Goal: Task Accomplishment & Management: Use online tool/utility

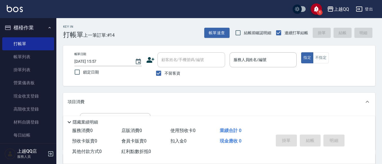
click at [168, 76] on span "不留客資" at bounding box center [173, 73] width 16 height 6
click at [165, 76] on input "不留客資" at bounding box center [159, 73] width 12 height 12
checkbox input "false"
click at [175, 62] on div "顧客姓名/手機號碼/編號 顧客姓名/手機號碼/編號" at bounding box center [192, 59] width 68 height 15
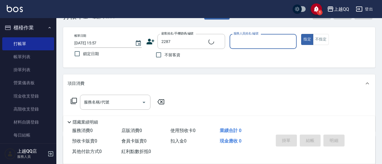
type input "[PERSON_NAME]/0935383380/2287"
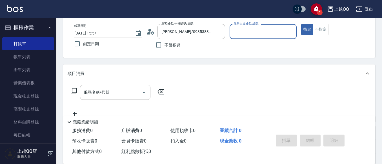
type input "佩怡-3"
click at [71, 92] on icon at bounding box center [74, 91] width 6 height 6
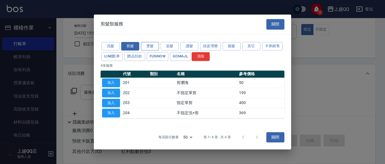
click at [156, 44] on button "燙髮" at bounding box center [150, 46] width 18 height 9
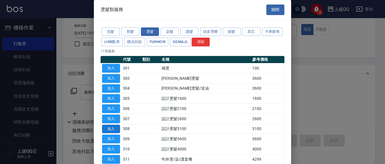
click at [111, 129] on button "加入" at bounding box center [111, 128] width 18 height 9
type input "設計燙髮3100(308)"
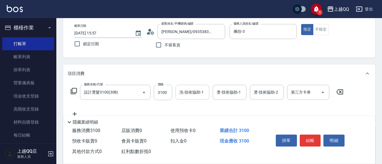
drag, startPoint x: 174, startPoint y: 93, endPoint x: 178, endPoint y: 92, distance: 4.1
click at [175, 93] on div "服務名稱/代號 設計燙髮3100(308) 服務名稱/代號 價格 3100 價格 洗-技術協助-1 洗-技術協助-1 燙-技術協助-1 燙-技術協助-1 燙-…" at bounding box center [207, 92] width 279 height 15
click at [163, 95] on input "3100" at bounding box center [163, 92] width 18 height 15
type input "2480"
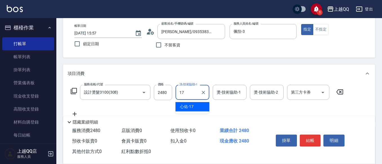
type input "心佑-17"
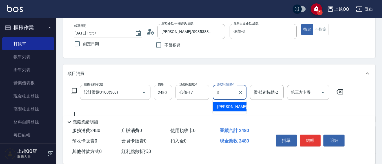
type input "佩怡-3"
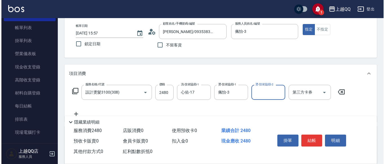
scroll to position [56, 0]
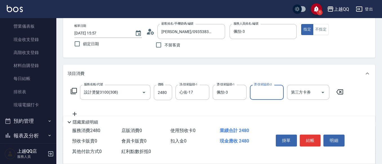
drag, startPoint x: 68, startPoint y: 88, endPoint x: 67, endPoint y: 93, distance: 5.3
click at [68, 88] on div "服務名稱/代號 設計燙髮3100(308) 服務名稱/代號 價格 2480 價格 洗-技術協助-1 心佑-17 洗-技術協助-1 燙-技術協助-1 佩怡-3 …" at bounding box center [207, 92] width 279 height 15
click at [75, 91] on icon at bounding box center [73, 90] width 7 height 7
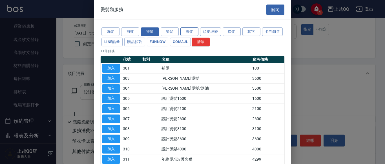
click at [188, 28] on button "護髮" at bounding box center [189, 31] width 18 height 9
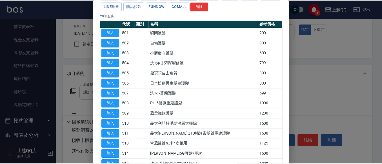
scroll to position [0, 0]
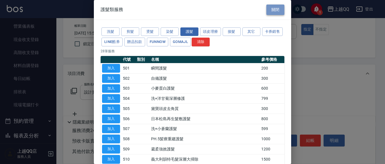
click at [274, 11] on button "關閉" at bounding box center [275, 10] width 18 height 10
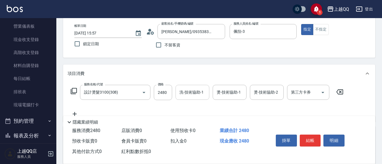
click at [198, 95] on input "洗-技術協助-1" at bounding box center [192, 92] width 29 height 10
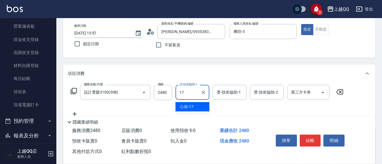
type input "心佑-17"
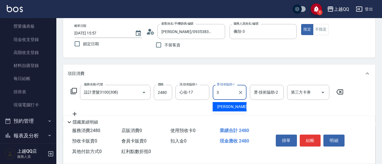
type input "佩怡-3"
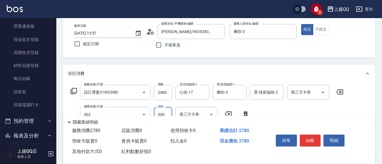
type input "自備護髮(502)"
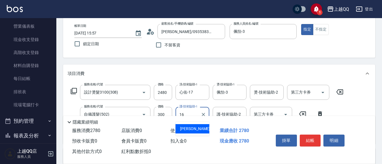
type input "[PERSON_NAME]-16"
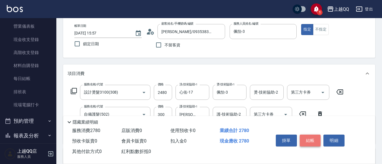
click at [307, 142] on button "結帳" at bounding box center [310, 140] width 21 height 12
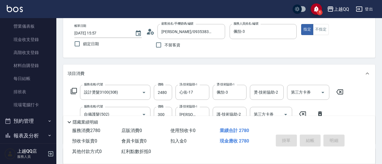
type input "[DATE] 16:59"
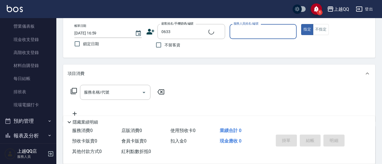
type input "[PERSON_NAME]/0926151840/0633"
click at [301, 24] on button "指定" at bounding box center [307, 29] width 12 height 11
type button "true"
type input "佩怡-3"
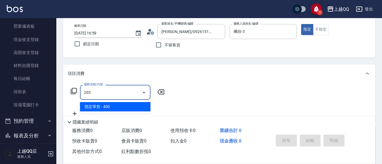
type input "指定單剪(203)"
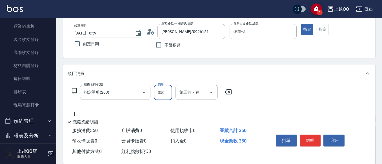
type input "350"
click at [311, 136] on button "結帳" at bounding box center [310, 140] width 21 height 12
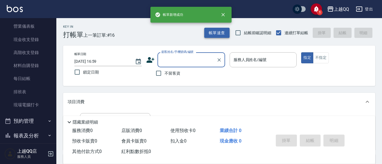
click at [222, 36] on button "帳單速查" at bounding box center [216, 33] width 25 height 10
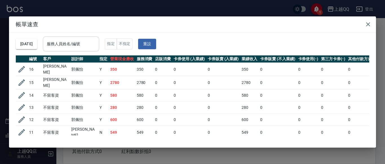
click at [74, 39] on div "服務人員姓名/編號 服務人員姓名/編號" at bounding box center [71, 43] width 56 height 15
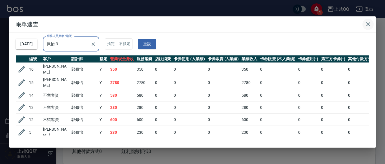
type input "佩怡-3"
click at [368, 22] on icon "button" at bounding box center [368, 24] width 7 height 7
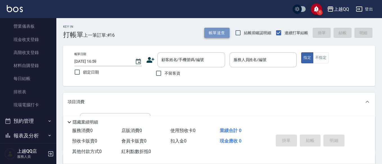
click at [212, 34] on button "帳單速查" at bounding box center [216, 33] width 25 height 10
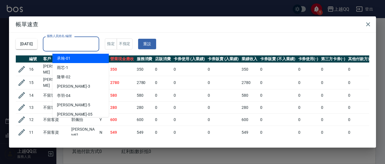
click at [92, 43] on input "服務人員姓名/編號" at bounding box center [70, 44] width 51 height 10
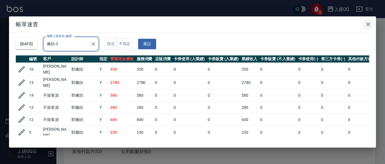
type input "佩怡-3"
click at [366, 23] on icon "button" at bounding box center [368, 24] width 7 height 7
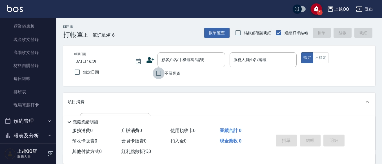
click at [161, 72] on input "不留客資" at bounding box center [159, 73] width 12 height 12
checkbox input "true"
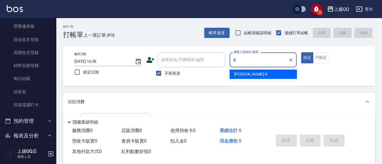
type input "[PERSON_NAME]-8"
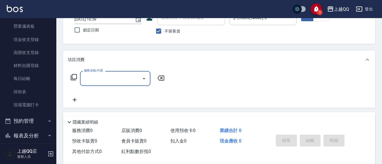
scroll to position [44, 0]
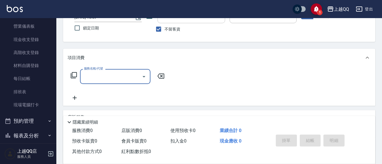
click at [73, 72] on icon at bounding box center [74, 75] width 6 height 6
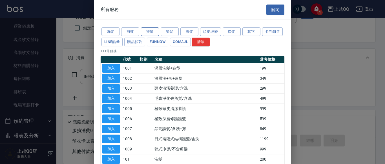
click at [149, 31] on button "燙髮" at bounding box center [150, 31] width 18 height 9
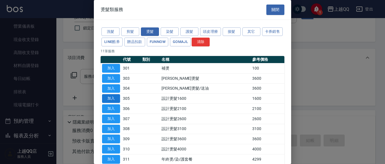
click at [108, 95] on button "加入" at bounding box center [111, 98] width 18 height 9
type input "設計燙髮1600(305)"
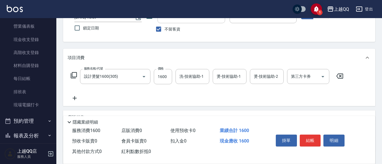
click at [72, 74] on icon at bounding box center [74, 75] width 6 height 6
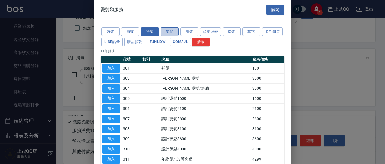
click at [171, 31] on button "染髮" at bounding box center [170, 31] width 18 height 9
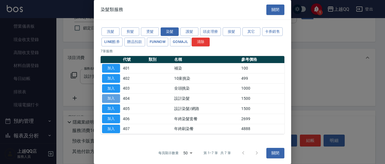
click at [118, 98] on button "加入" at bounding box center [111, 98] width 18 height 9
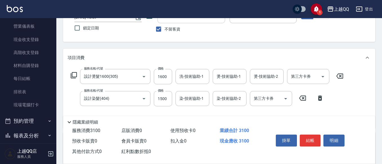
click at [75, 73] on icon at bounding box center [73, 75] width 7 height 7
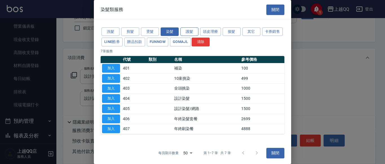
click at [189, 29] on button "護髮" at bounding box center [189, 31] width 18 height 9
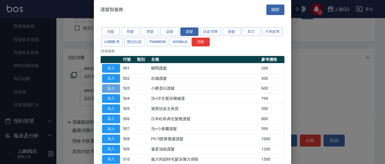
click at [107, 89] on button "加入" at bounding box center [111, 88] width 18 height 9
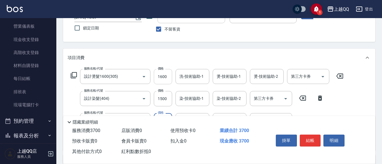
click at [168, 76] on input "1600" at bounding box center [163, 76] width 18 height 15
type input "1299"
click at [180, 74] on div "洗-技術協助-1 洗-技術協助-1" at bounding box center [193, 76] width 34 height 15
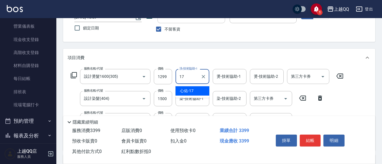
click at [197, 89] on div "心佑 -17" at bounding box center [193, 90] width 34 height 9
type input "心佑-17"
click at [229, 78] on input "燙-技術協助-1" at bounding box center [229, 76] width 29 height 10
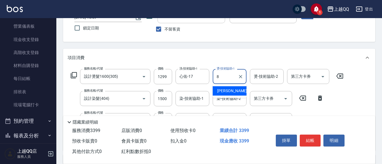
click at [229, 89] on div "[PERSON_NAME] -8" at bounding box center [230, 90] width 34 height 9
type input "[PERSON_NAME]-8"
click at [165, 99] on input "1500" at bounding box center [163, 98] width 18 height 15
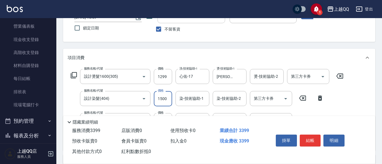
click at [167, 98] on input "1500" at bounding box center [163, 98] width 18 height 15
type input "1399"
click at [184, 97] on div "染-技術協助-1 染-技術協助-1" at bounding box center [193, 98] width 34 height 15
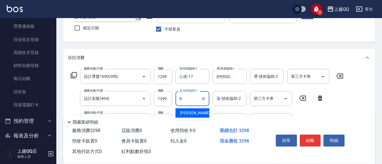
click at [194, 112] on div "[PERSON_NAME] -8" at bounding box center [193, 112] width 34 height 9
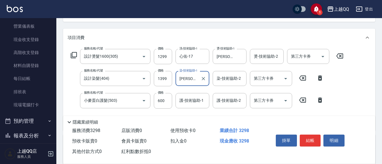
scroll to position [67, 0]
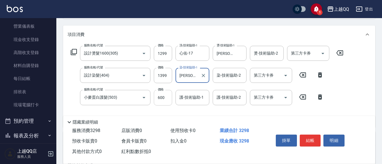
type input "[PERSON_NAME]-8"
click at [165, 95] on input "600" at bounding box center [163, 97] width 18 height 15
type input "300"
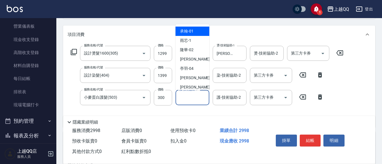
click at [189, 100] on input "護-技術協助-1" at bounding box center [192, 97] width 29 height 10
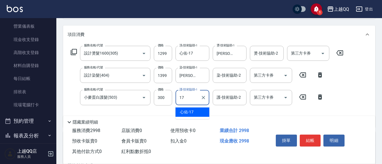
click at [193, 112] on span "心佑 -17" at bounding box center [187, 112] width 14 height 6
type input "心佑-17"
click at [308, 140] on button "結帳" at bounding box center [310, 140] width 21 height 12
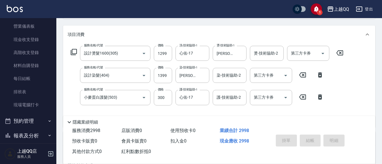
type input "[DATE] 17:13"
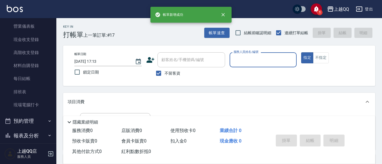
scroll to position [0, 0]
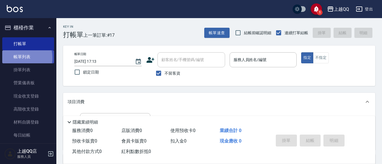
click at [16, 58] on link "帳單列表" at bounding box center [28, 56] width 52 height 13
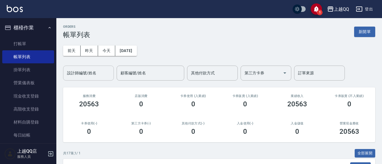
click at [75, 75] on input "設計師編號/姓名" at bounding box center [89, 73] width 46 height 10
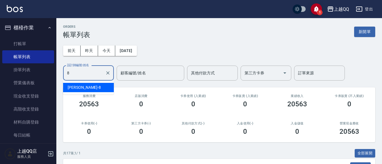
click at [90, 91] on div "[PERSON_NAME] -8" at bounding box center [88, 87] width 51 height 9
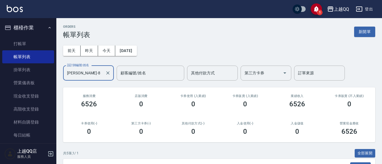
scroll to position [118, 0]
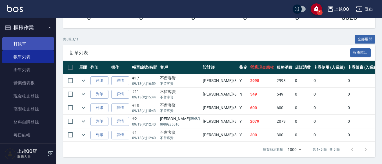
type input "[PERSON_NAME]-8"
click at [22, 43] on link "打帳單" at bounding box center [28, 43] width 52 height 13
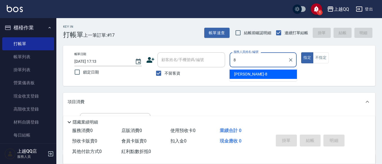
type input "8"
type button "true"
type input "[PERSON_NAME]-8"
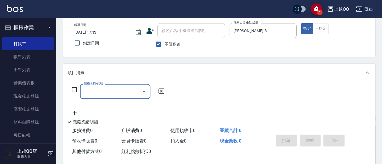
scroll to position [39, 0]
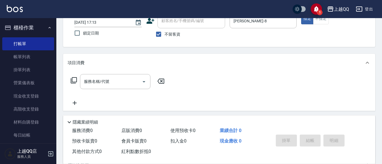
click at [73, 80] on icon at bounding box center [73, 80] width 7 height 7
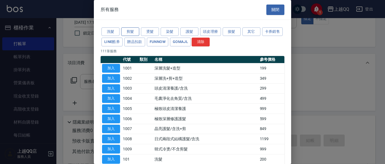
click at [134, 29] on button "剪髮" at bounding box center [130, 31] width 18 height 9
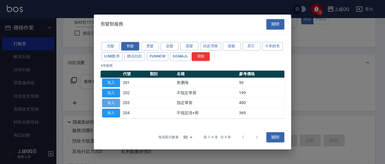
click at [118, 103] on button "加入" at bounding box center [111, 102] width 18 height 9
type input "指定單剪(203)"
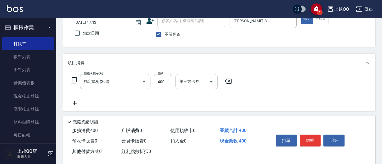
click at [164, 85] on input "400" at bounding box center [163, 81] width 18 height 15
type input "280"
click at [304, 138] on button "結帳" at bounding box center [310, 140] width 21 height 12
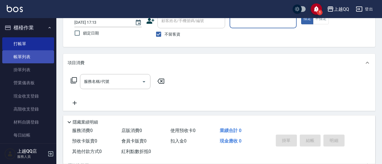
click at [21, 56] on link "帳單列表" at bounding box center [28, 56] width 52 height 13
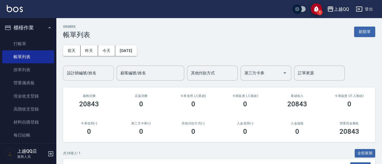
click at [85, 75] on input "設計師編號/姓名" at bounding box center [89, 73] width 46 height 10
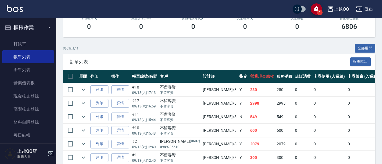
scroll to position [132, 0]
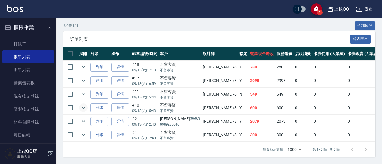
type input "[PERSON_NAME]-8"
click at [81, 103] on button "expand row" at bounding box center [83, 107] width 8 height 8
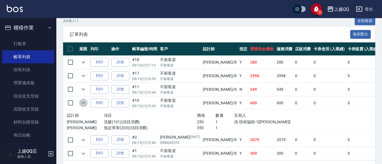
click at [82, 100] on icon "expand row" at bounding box center [83, 102] width 7 height 7
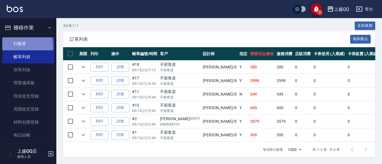
click at [22, 46] on link "打帳單" at bounding box center [28, 43] width 52 height 13
